Goal: Check status

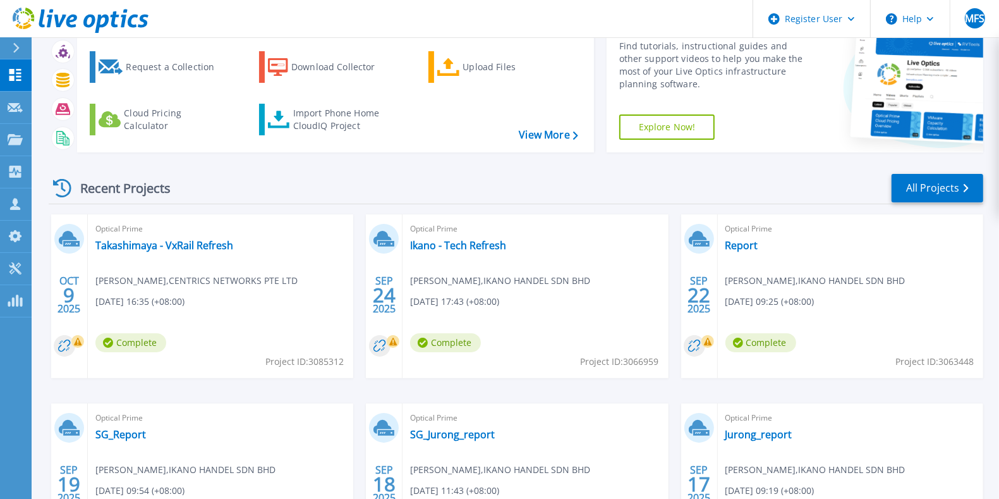
scroll to position [79, 0]
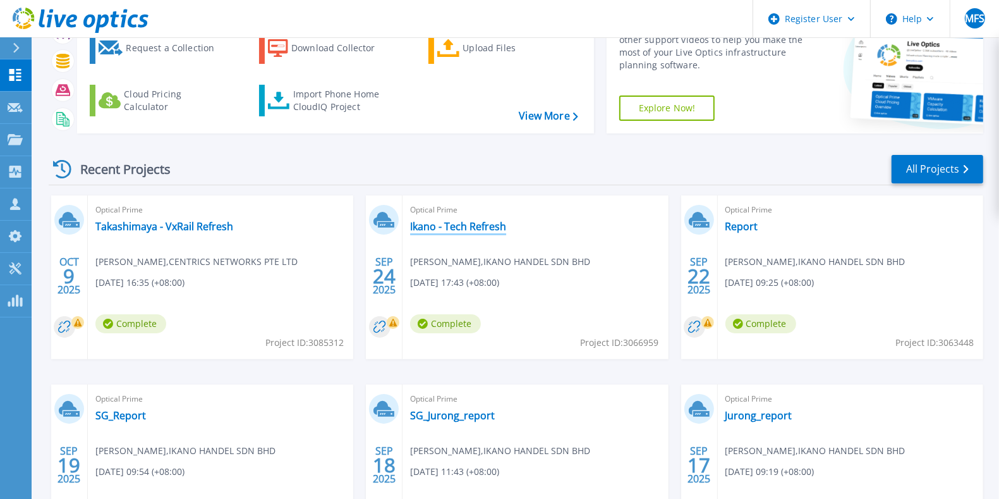
click at [444, 227] on link "Ikano - Tech Refresh" at bounding box center [458, 226] width 96 height 13
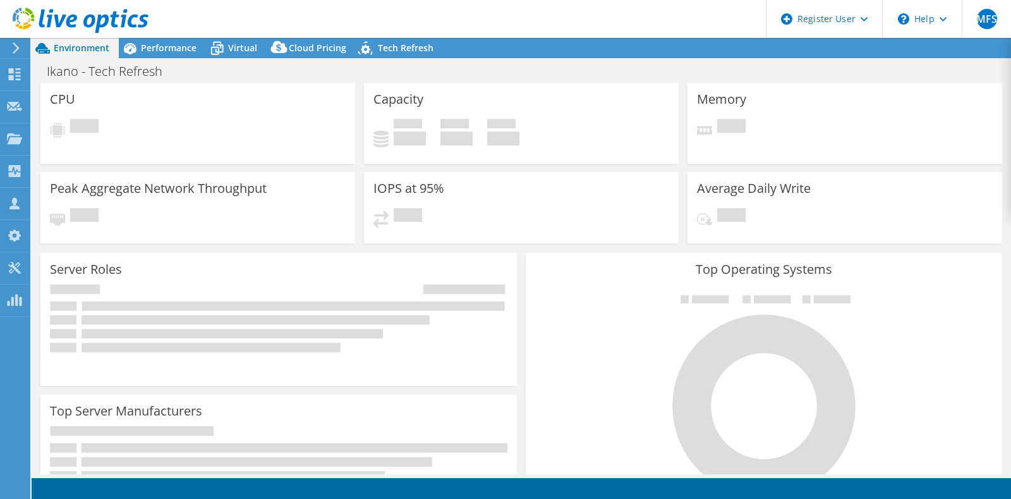
select select "USD"
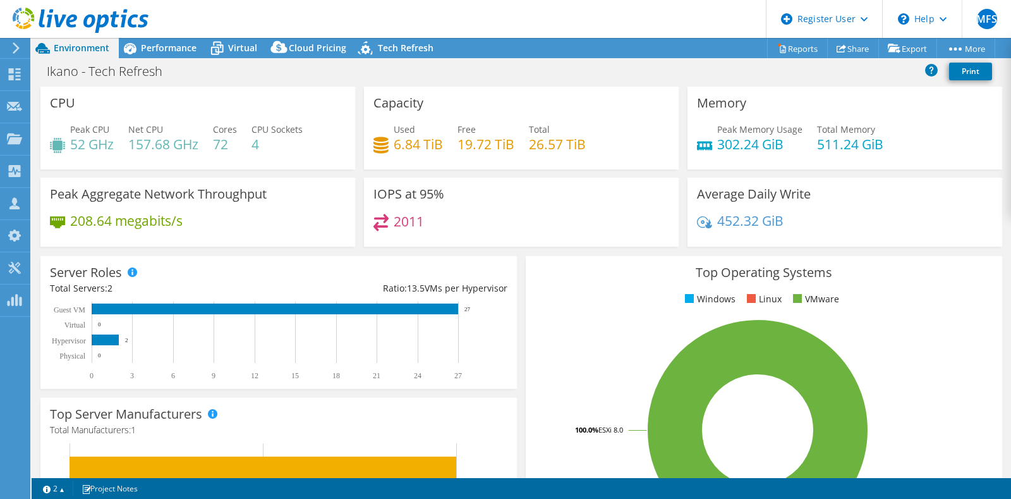
click at [416, 8] on header "MFS Dell User [PERSON_NAME] Faizan S [EMAIL_ADDRESS][DOMAIN_NAME] Dell My Profi…" at bounding box center [505, 19] width 1011 height 38
